Goal: Task Accomplishment & Management: Manage account settings

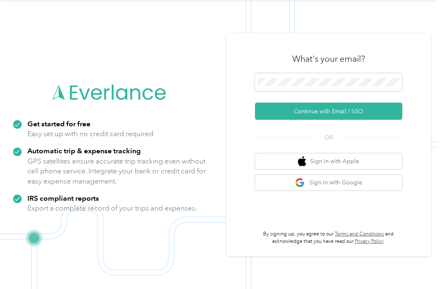
click at [386, 103] on button "Continue with Email / SSO" at bounding box center [328, 111] width 147 height 17
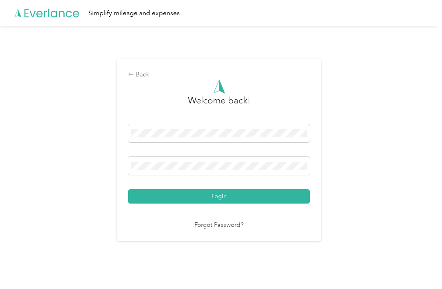
click at [221, 193] on button "Login" at bounding box center [219, 196] width 182 height 14
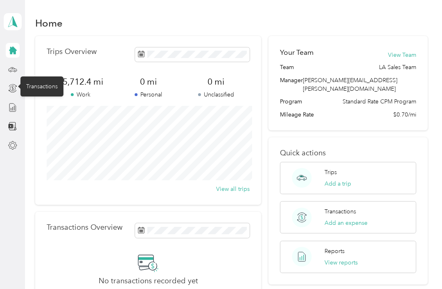
click at [14, 90] on icon at bounding box center [13, 91] width 8 height 3
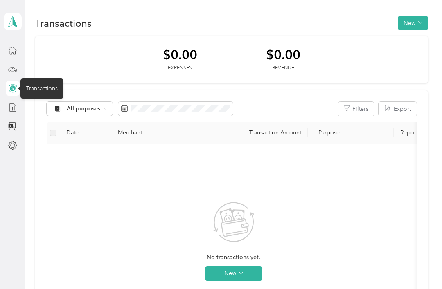
click at [7, 100] on div at bounding box center [13, 107] width 14 height 15
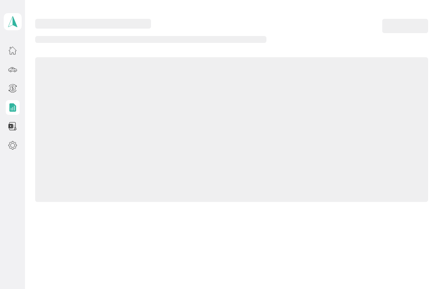
click at [11, 103] on icon at bounding box center [12, 107] width 9 height 9
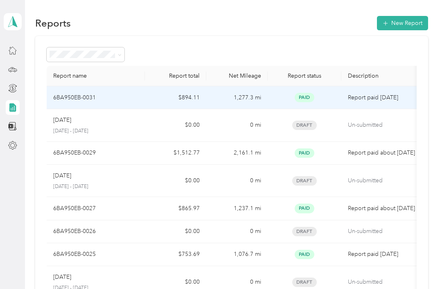
click at [397, 102] on p "Report paid [DATE]" at bounding box center [382, 97] width 69 height 9
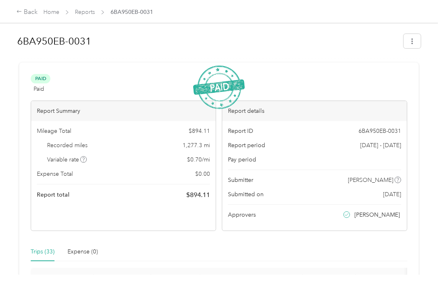
click at [19, 11] on icon at bounding box center [19, 12] width 6 height 6
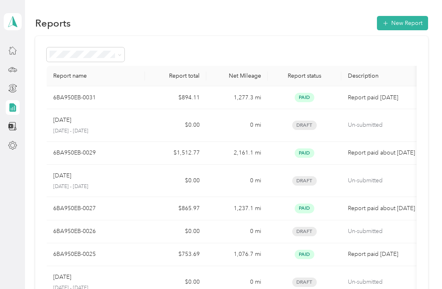
click at [13, 141] on icon at bounding box center [12, 145] width 9 height 9
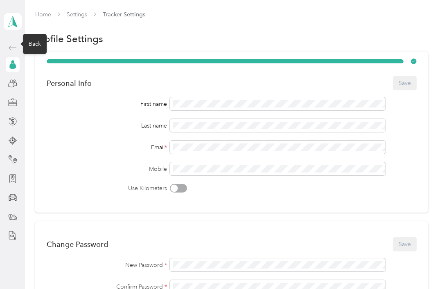
click at [13, 43] on icon at bounding box center [13, 48] width 10 height 10
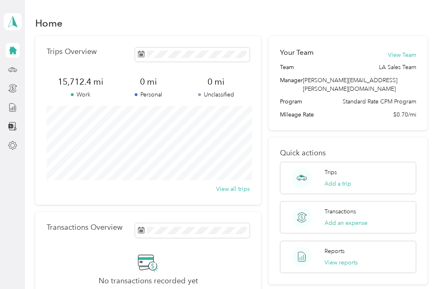
click at [16, 24] on polygon at bounding box center [15, 21] width 4 height 11
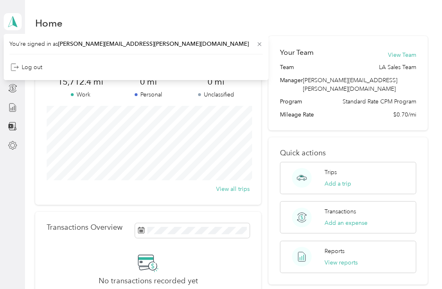
click at [33, 67] on div "Log out" at bounding box center [26, 67] width 31 height 9
